Goal: Task Accomplishment & Management: Use online tool/utility

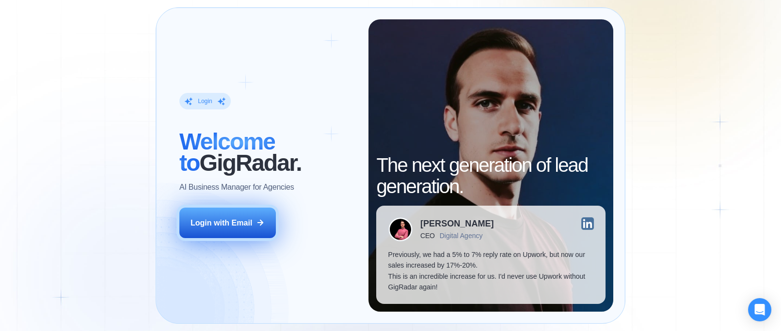
click at [249, 224] on div "Login with Email" at bounding box center [221, 223] width 62 height 11
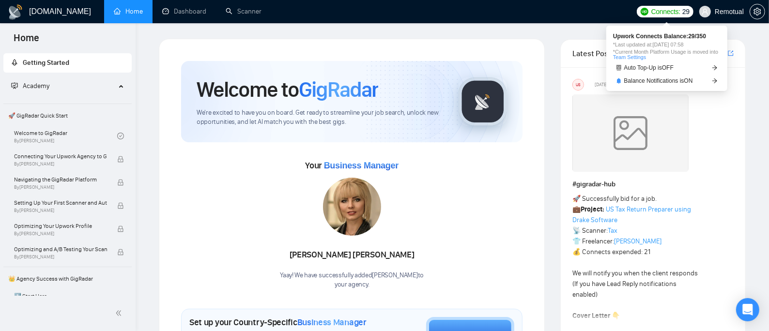
click at [683, 16] on span "29" at bounding box center [686, 11] width 7 height 11
click at [685, 8] on span "29" at bounding box center [686, 11] width 7 height 11
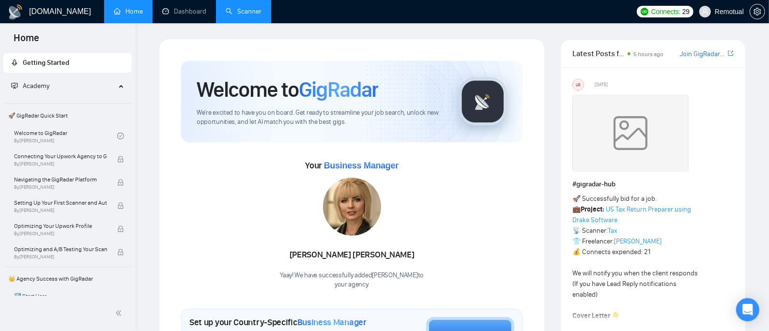
click at [229, 7] on link "Scanner" at bounding box center [244, 11] width 36 height 8
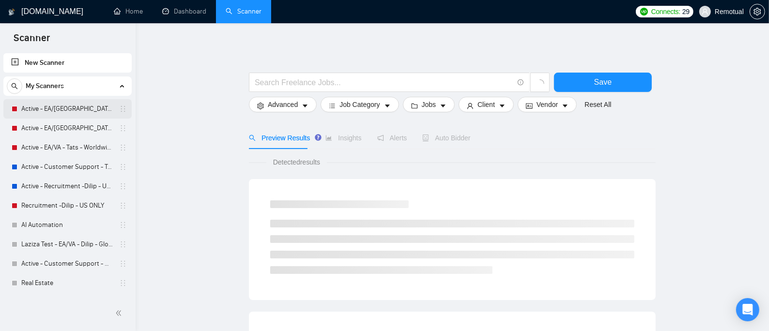
click at [59, 105] on link "Active - EA/[GEOGRAPHIC_DATA] - Dilip - U.S" at bounding box center [67, 108] width 92 height 19
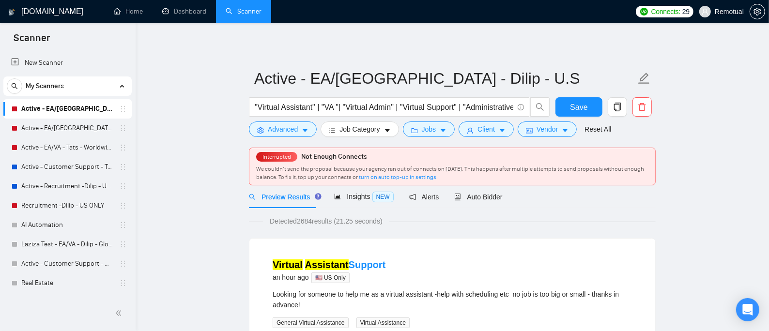
click at [70, 105] on link "Active - EA/[GEOGRAPHIC_DATA] - Dilip - U.S" at bounding box center [67, 108] width 92 height 19
click at [479, 208] on div "Auto Bidder" at bounding box center [478, 197] width 48 height 23
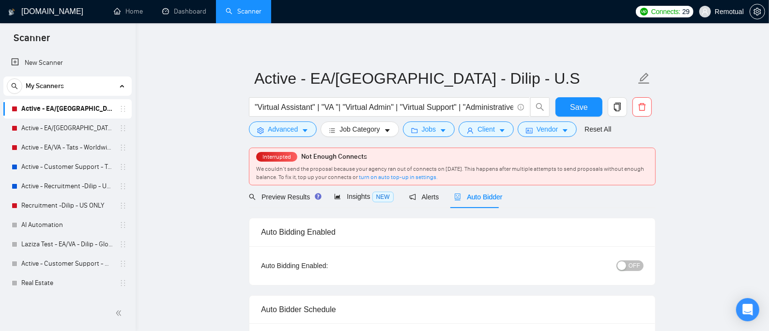
click at [629, 263] on button "OFF" at bounding box center [630, 266] width 27 height 11
click at [574, 106] on span "Save" at bounding box center [578, 107] width 17 height 12
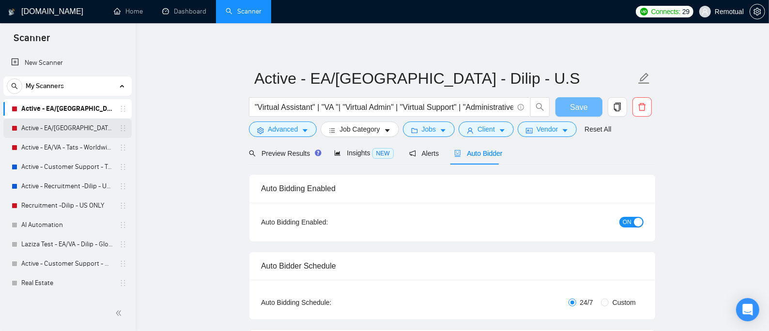
click at [63, 133] on link "Active - EA/[GEOGRAPHIC_DATA] - Dilip - Global" at bounding box center [67, 128] width 92 height 19
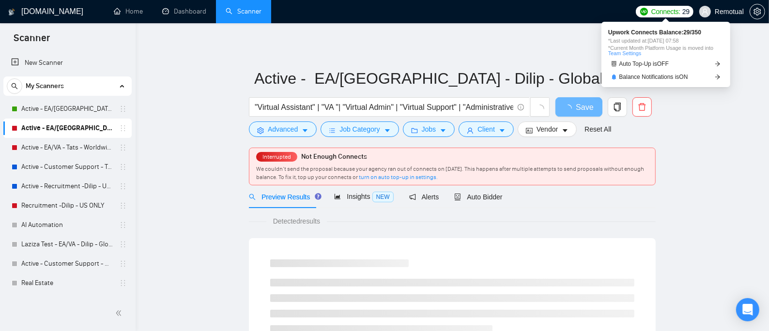
click at [660, 15] on span "Connects:" at bounding box center [666, 11] width 29 height 11
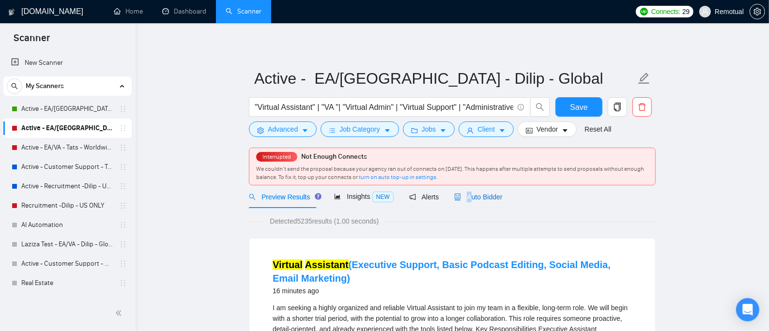
drag, startPoint x: 464, startPoint y: 198, endPoint x: 485, endPoint y: 216, distance: 27.5
click at [466, 198] on span "Auto Bidder" at bounding box center [478, 197] width 48 height 8
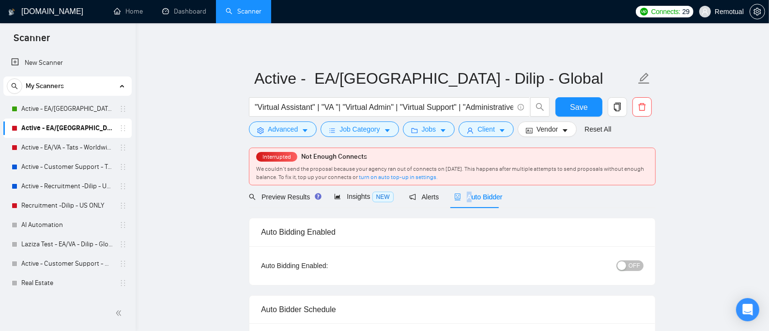
click at [633, 262] on span "OFF" at bounding box center [635, 266] width 12 height 11
click at [589, 109] on button "Save" at bounding box center [579, 106] width 47 height 19
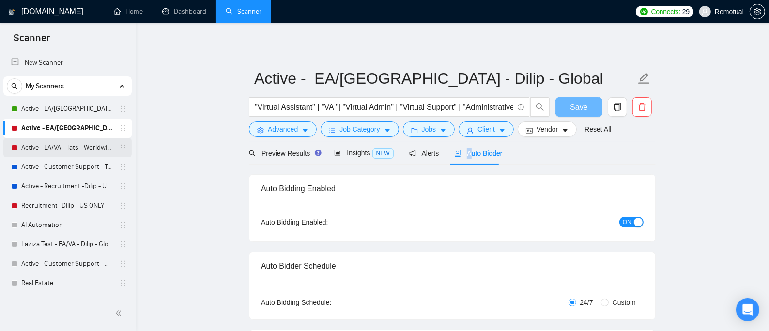
click at [54, 140] on link "Active - EA/VA - Tats - Worldwide" at bounding box center [67, 147] width 92 height 19
click at [38, 147] on link "Active - EA/VA - Tats - Worldwide" at bounding box center [67, 147] width 92 height 19
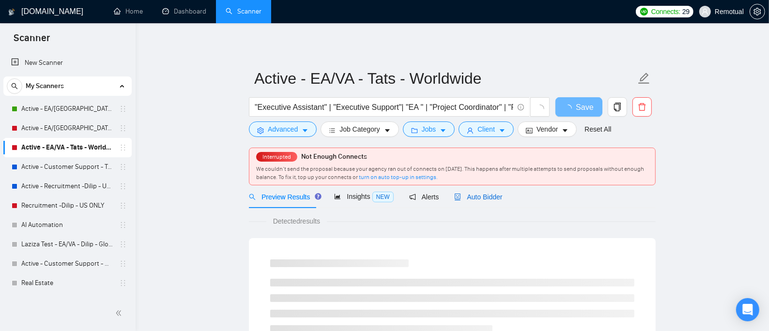
click at [489, 197] on span "Auto Bidder" at bounding box center [478, 197] width 48 height 8
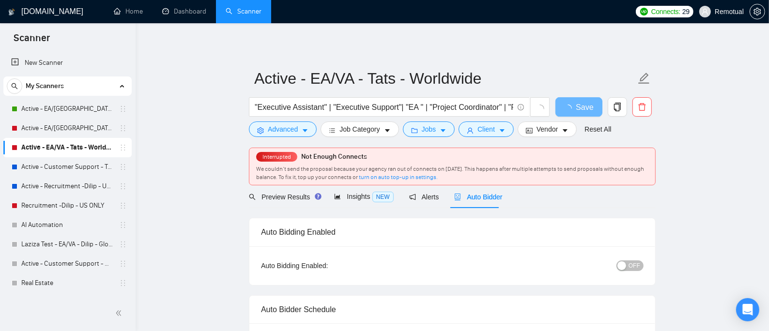
click at [637, 269] on span "OFF" at bounding box center [635, 266] width 12 height 11
click at [594, 113] on button "Save" at bounding box center [579, 106] width 47 height 19
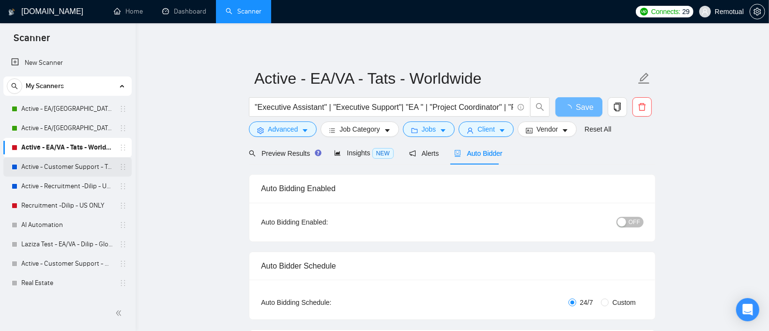
click at [76, 171] on link "Active - Customer Support - Tats - U.S" at bounding box center [67, 166] width 92 height 19
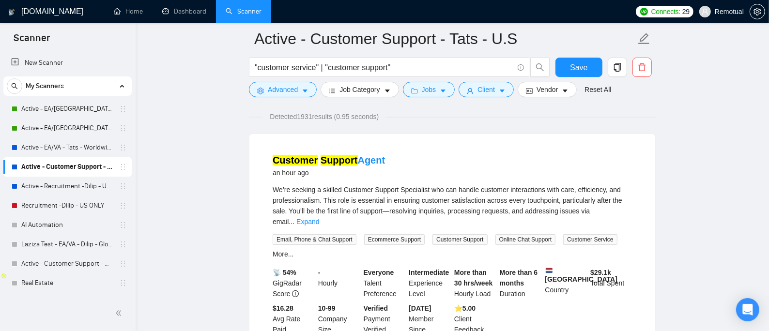
scroll to position [64, 0]
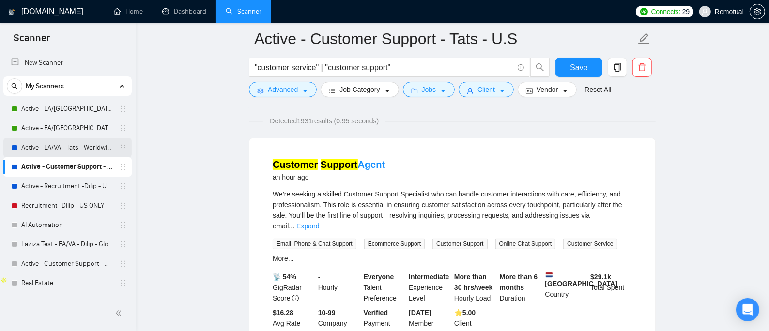
click at [39, 140] on link "Active - EA/VA - Tats - Worldwide" at bounding box center [67, 147] width 92 height 19
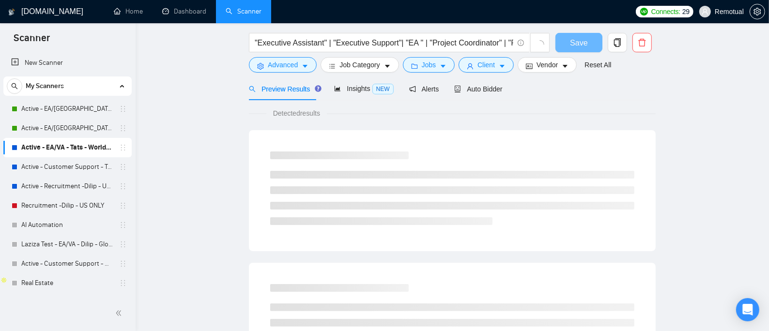
scroll to position [22, 0]
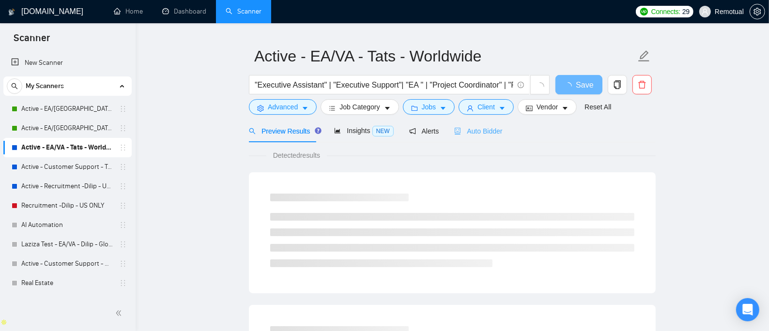
click at [481, 125] on div "Auto Bidder" at bounding box center [478, 131] width 48 height 23
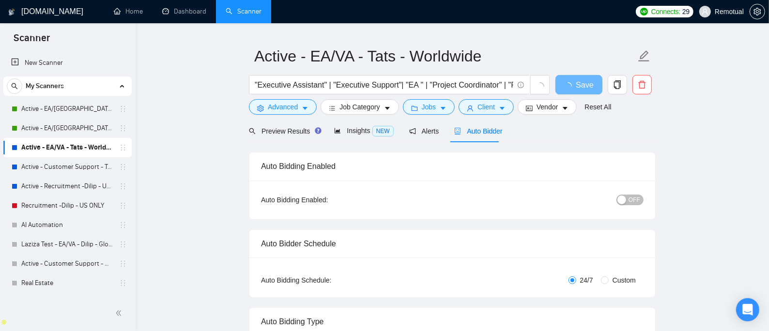
click at [628, 194] on div "OFF" at bounding box center [579, 199] width 127 height 11
click at [634, 198] on span "OFF" at bounding box center [635, 200] width 12 height 11
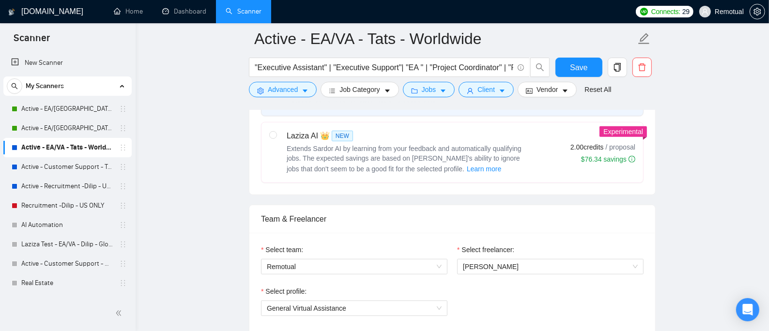
scroll to position [474, 0]
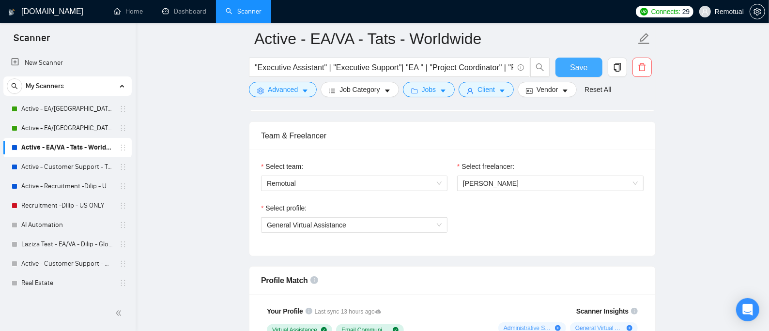
click at [583, 63] on span "Save" at bounding box center [578, 68] width 17 height 12
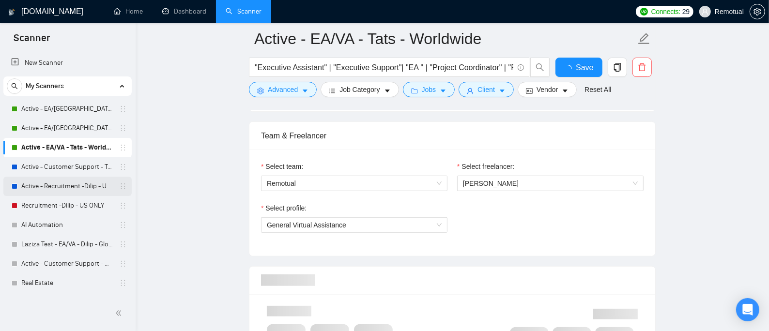
click at [75, 183] on link "Active - Recruitment -Dilip - US General" at bounding box center [67, 186] width 92 height 19
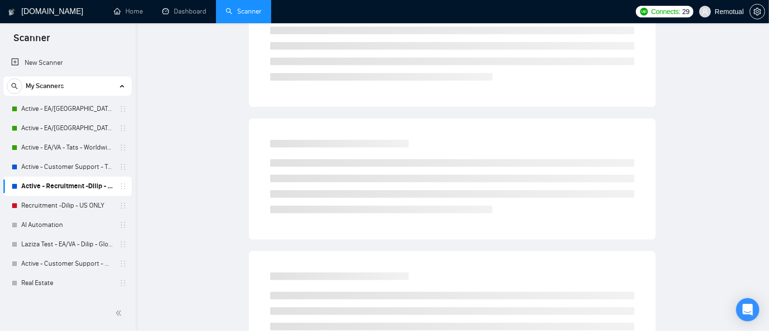
scroll to position [22, 0]
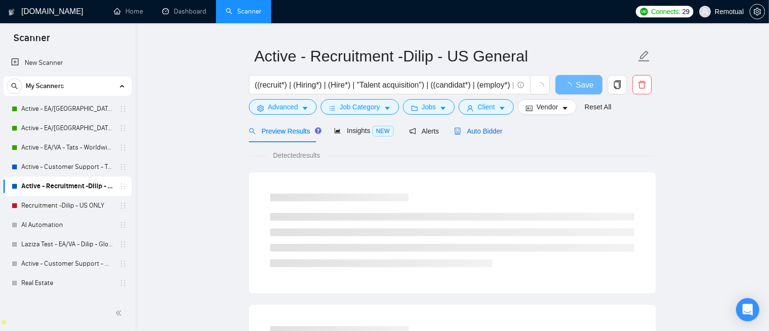
click at [476, 129] on span "Auto Bidder" at bounding box center [478, 131] width 48 height 8
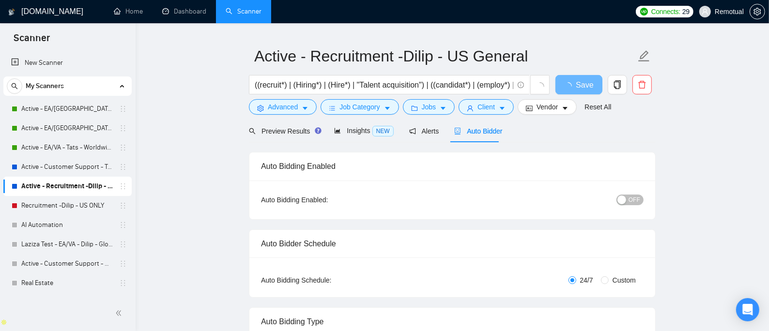
click at [634, 200] on span "OFF" at bounding box center [635, 200] width 12 height 11
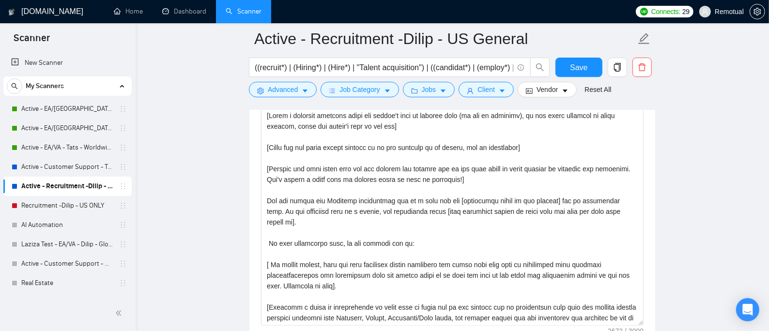
scroll to position [1120, 0]
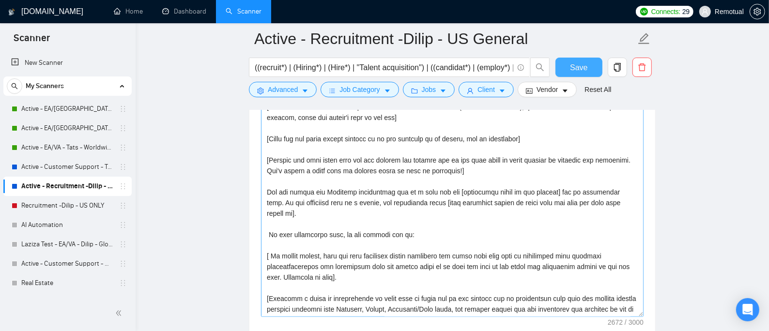
drag, startPoint x: 586, startPoint y: 67, endPoint x: 609, endPoint y: 158, distance: 93.4
click at [609, 158] on div "Active - Recruitment -Dilip - US General ((recruit*) | (Hiring*) | (Hire*) | "T…" at bounding box center [452, 307] width 407 height 2776
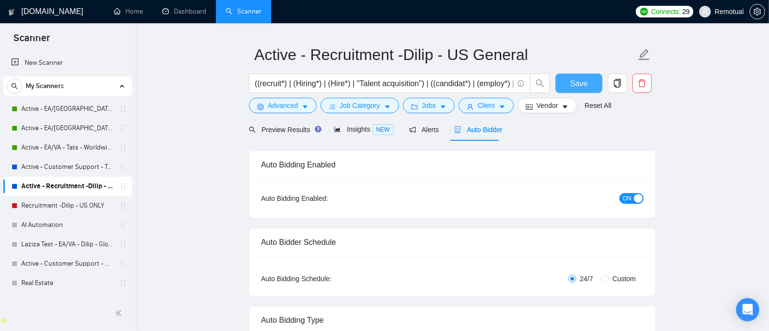
scroll to position [0, 0]
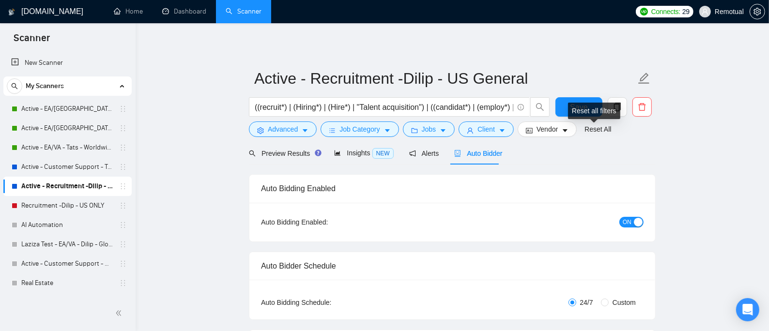
click at [583, 112] on div "Reset all filters" at bounding box center [594, 111] width 52 height 16
click at [557, 109] on button "Save" at bounding box center [579, 106] width 47 height 19
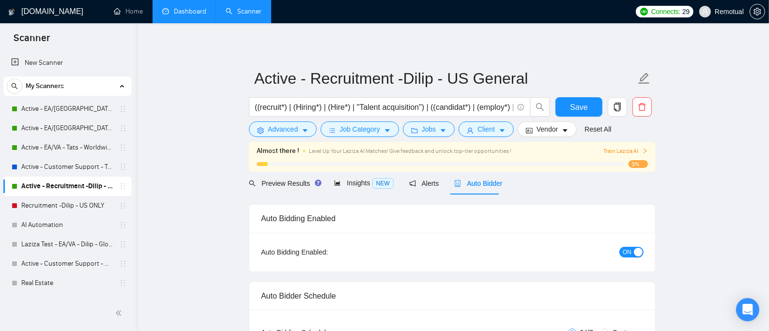
click at [176, 10] on link "Dashboard" at bounding box center [184, 11] width 44 height 8
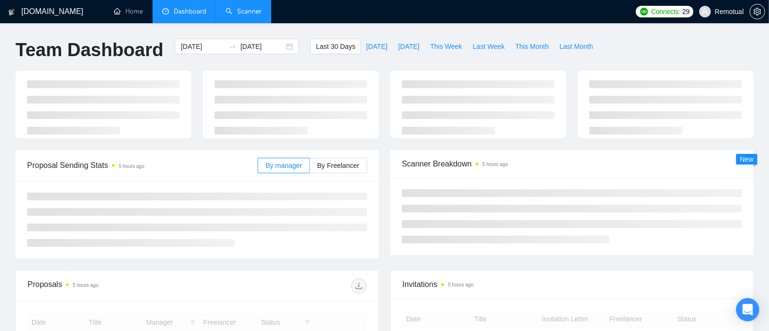
click at [250, 7] on link "Scanner" at bounding box center [244, 11] width 36 height 8
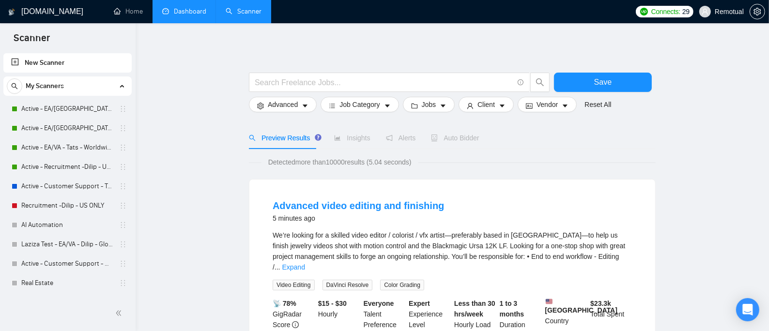
click at [662, 13] on span "Connects:" at bounding box center [666, 11] width 29 height 11
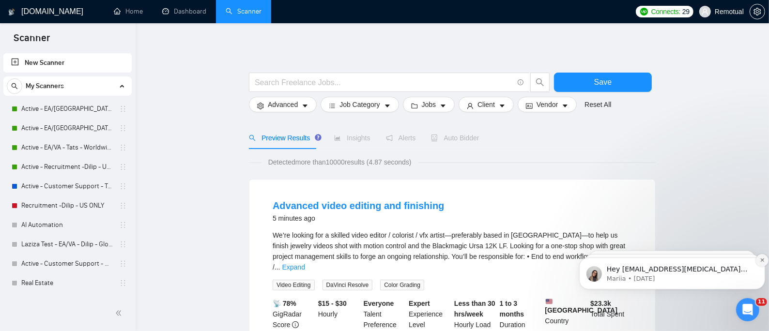
click at [759, 262] on button "Dismiss notification" at bounding box center [762, 260] width 13 height 13
